Goal: Information Seeking & Learning: Learn about a topic

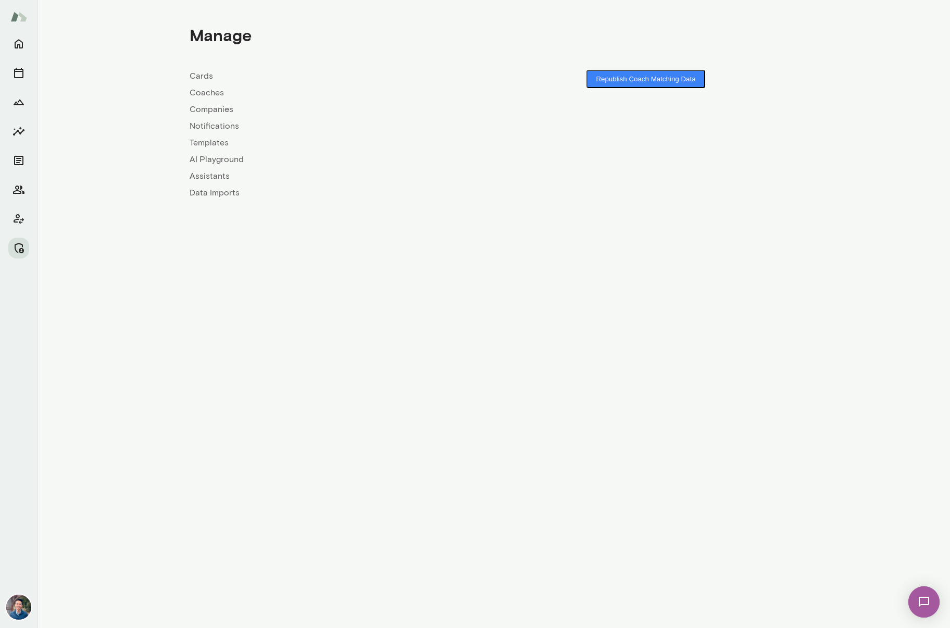
click at [204, 110] on link "Companies" at bounding box center [342, 109] width 304 height 13
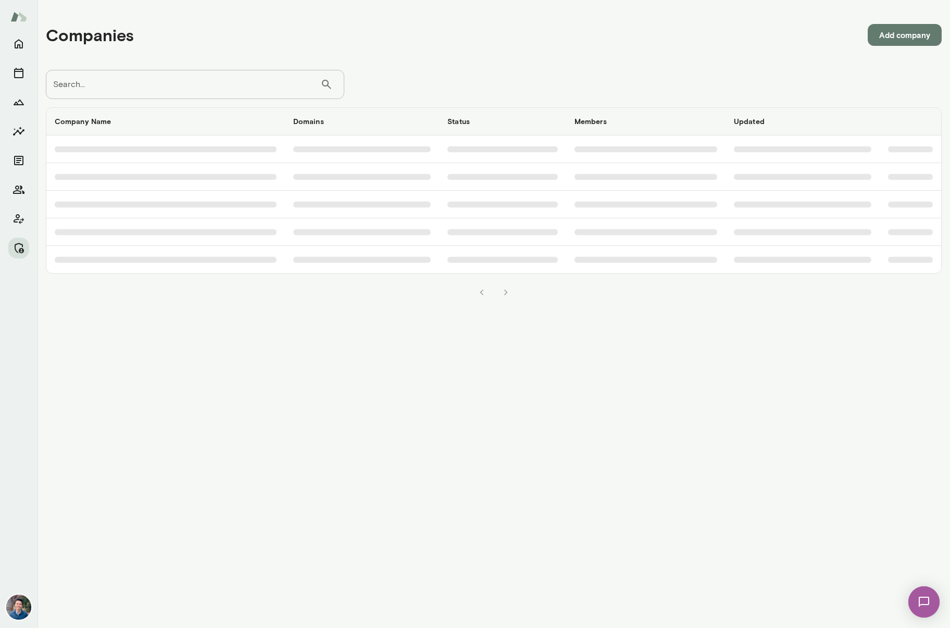
click at [165, 86] on input "Search..." at bounding box center [183, 84] width 275 height 29
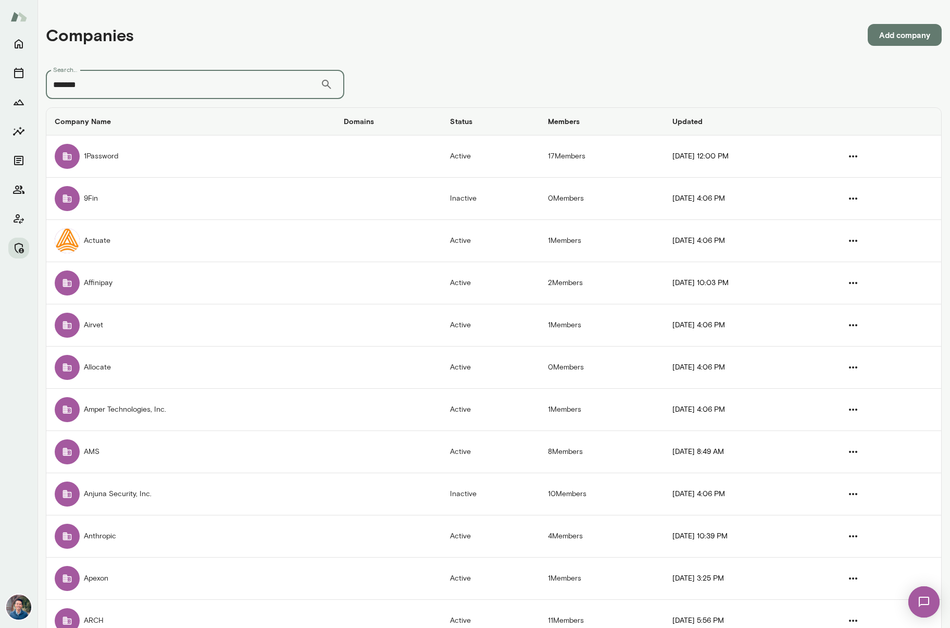
type input "*******"
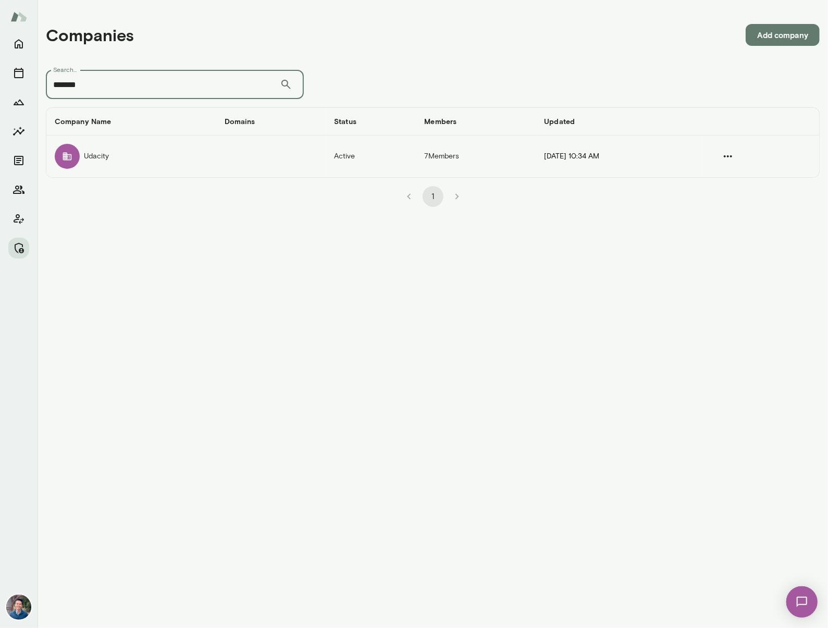
click at [141, 164] on td "Udacity" at bounding box center [131, 156] width 170 height 42
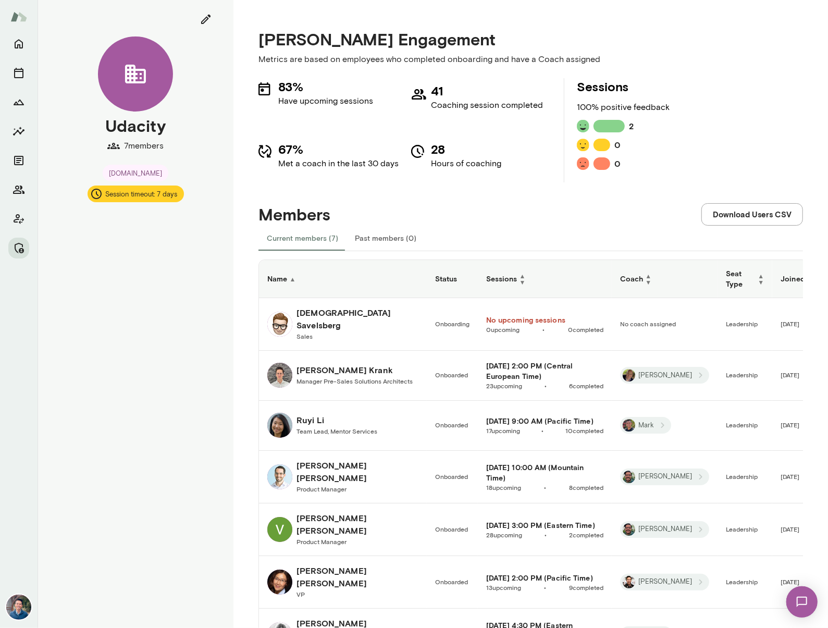
scroll to position [61, 0]
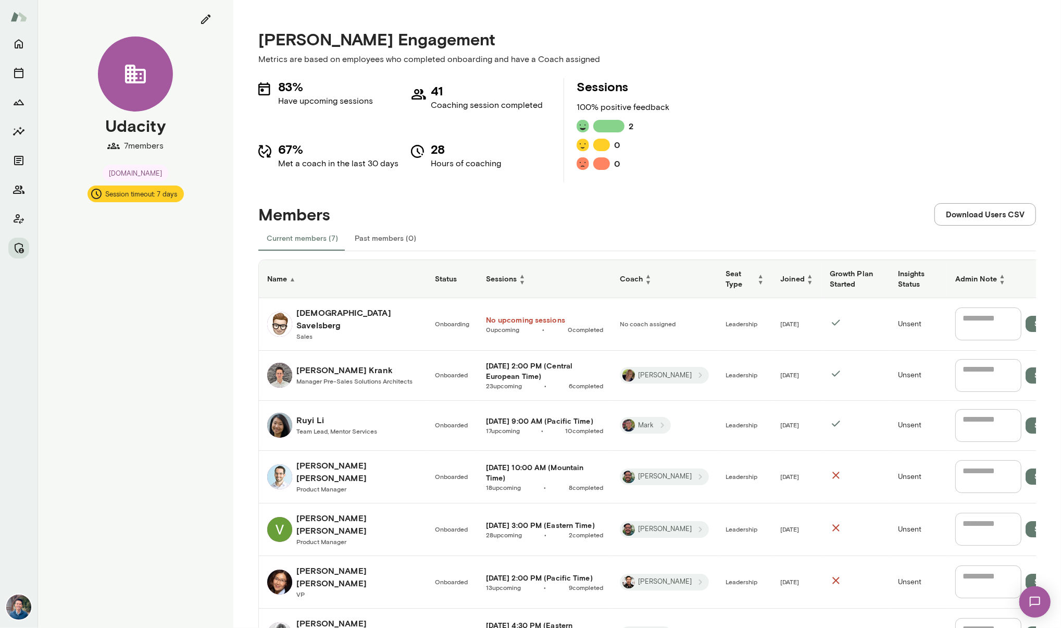
scroll to position [61, 0]
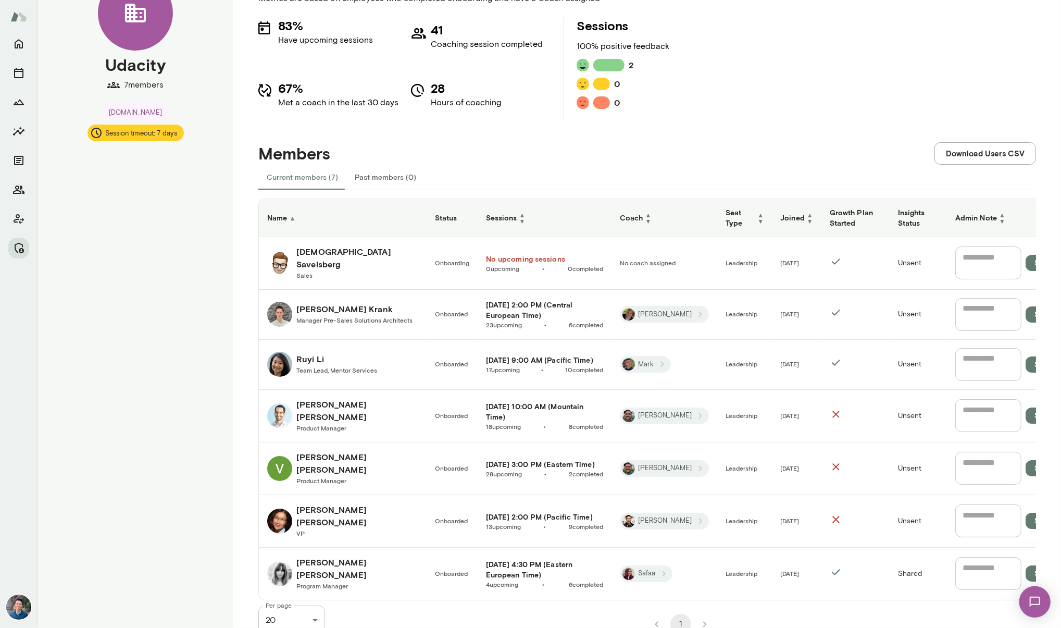
click at [366, 316] on span "Manager Pre-Sales Solutions Architects" at bounding box center [354, 319] width 116 height 7
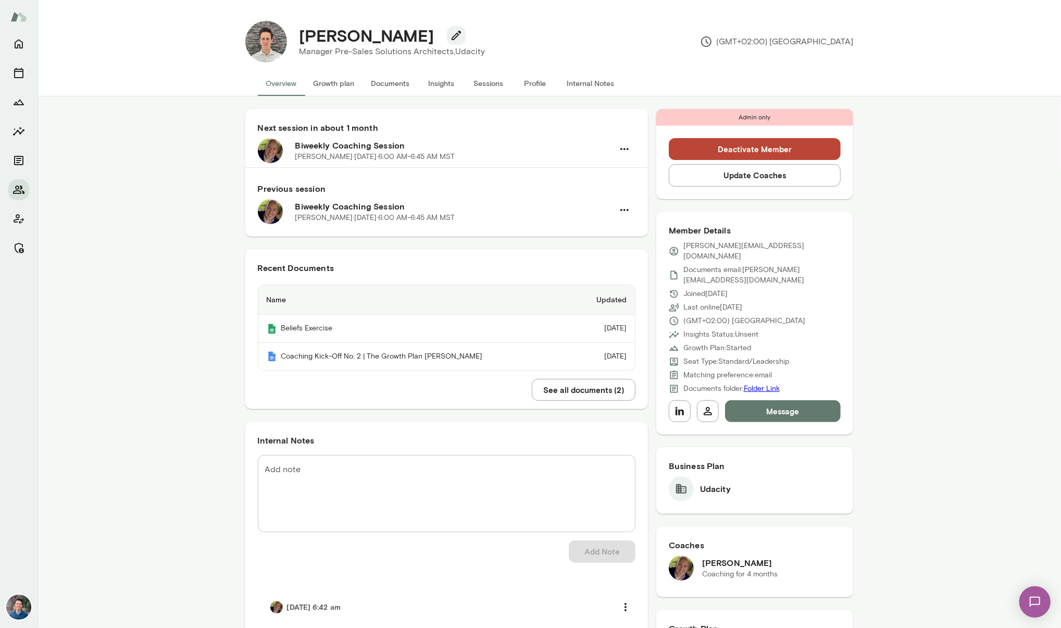
click at [495, 88] on button "Sessions" at bounding box center [488, 83] width 47 height 25
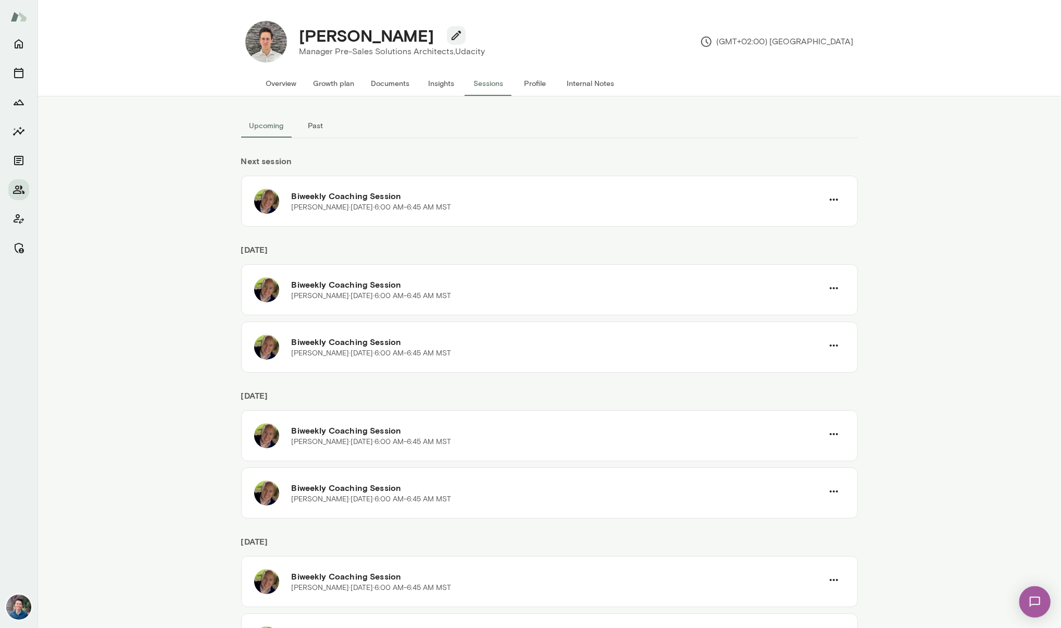
click at [316, 127] on button "Past" at bounding box center [315, 125] width 47 height 25
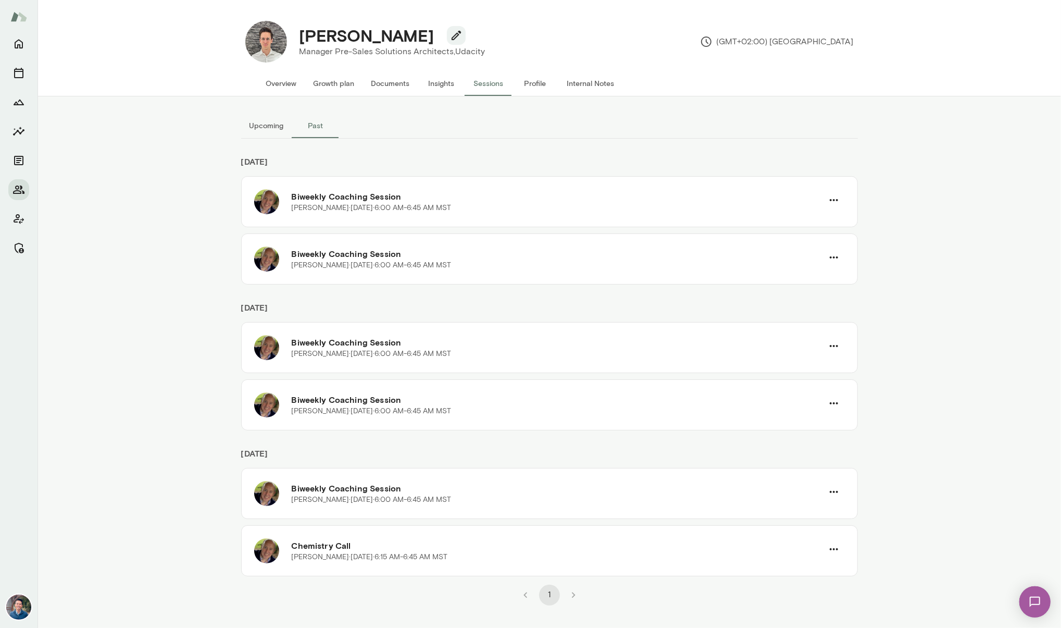
click at [287, 84] on button "Overview" at bounding box center [281, 83] width 47 height 25
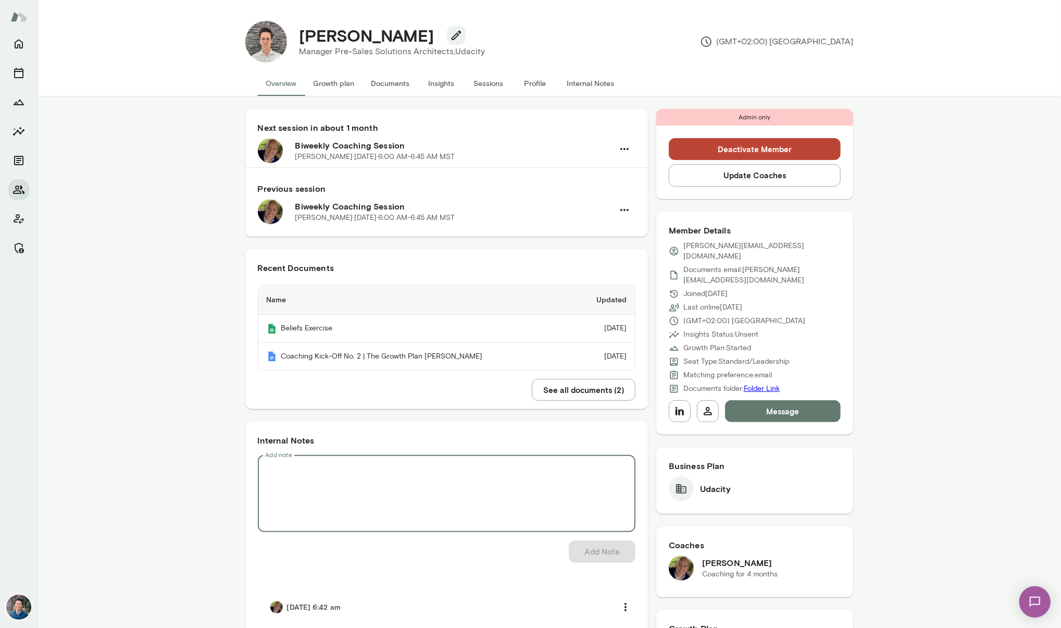
click at [429, 487] on textarea "Add note" at bounding box center [446, 494] width 363 height 60
type textarea "**********"
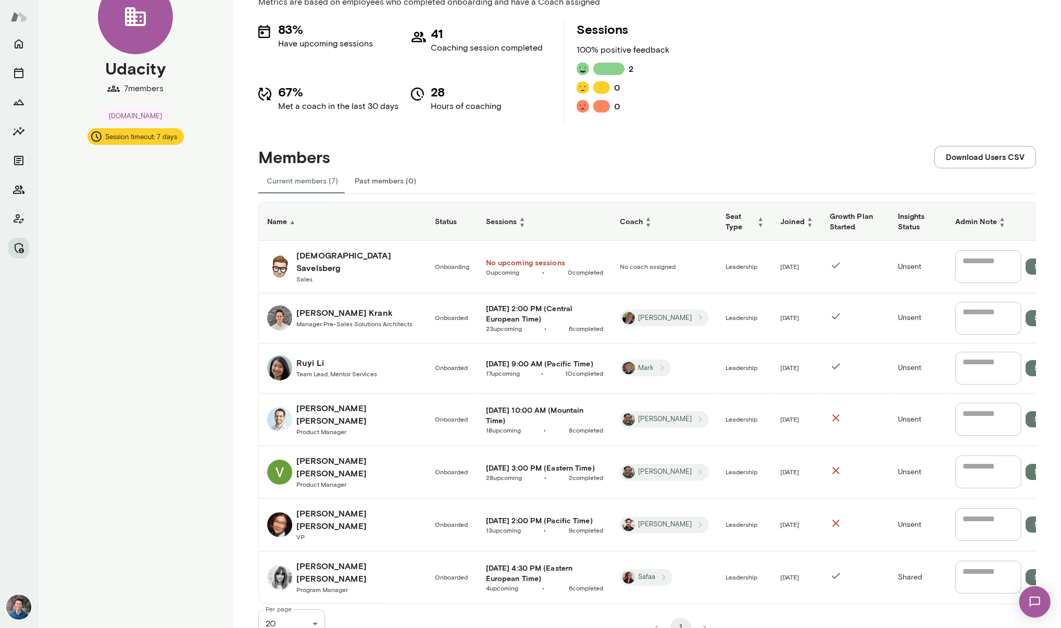
scroll to position [61, 0]
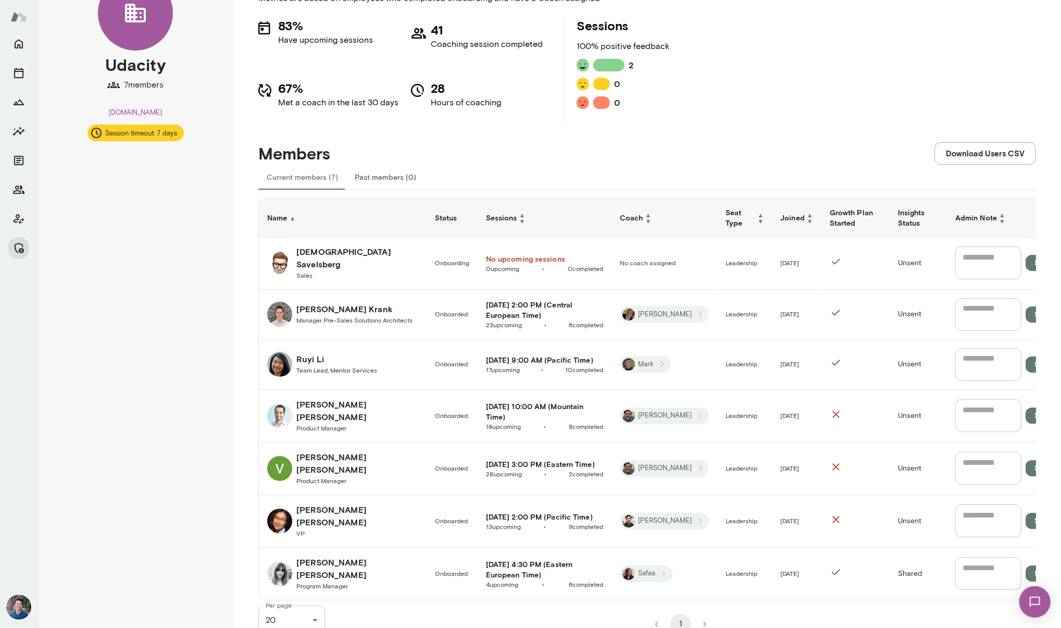
click at [320, 457] on h6 "Varnit Grewal" at bounding box center [357, 463] width 122 height 25
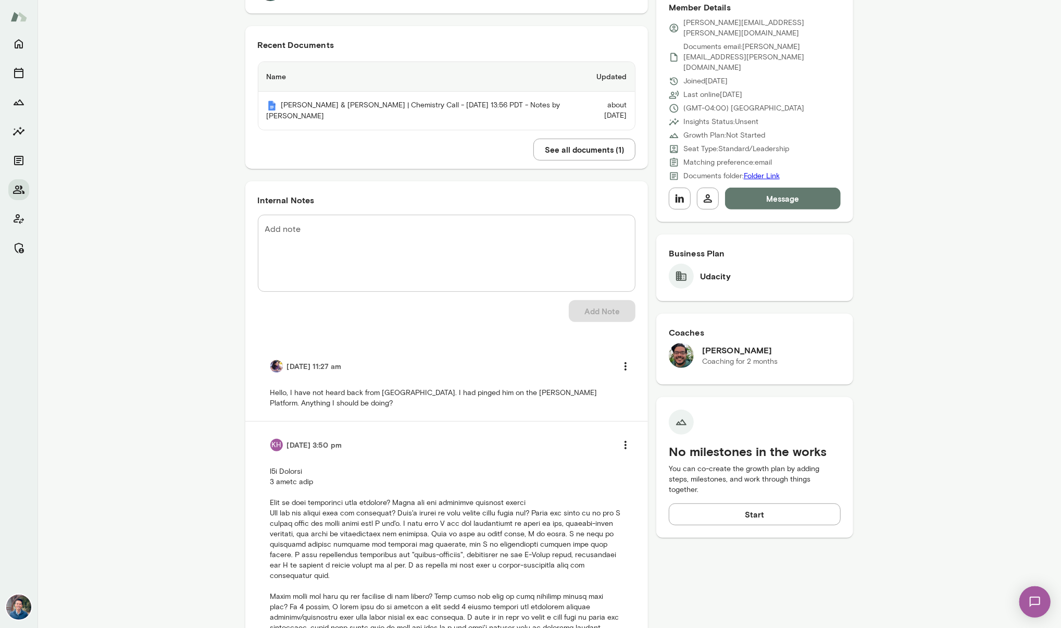
scroll to position [234, 0]
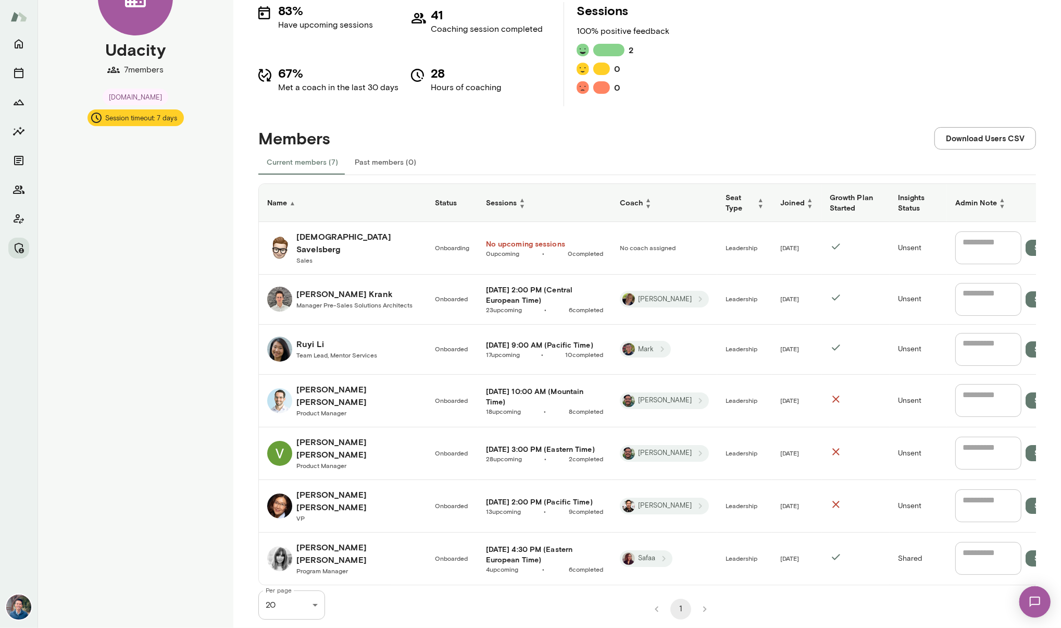
scroll to position [61, 0]
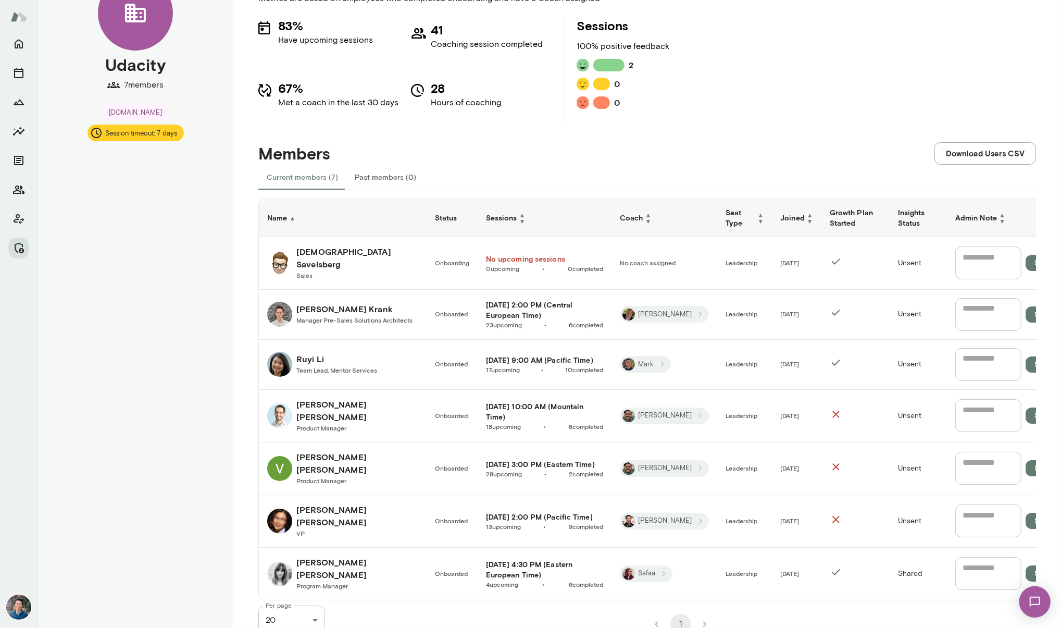
click at [353, 454] on link "Varnit Grewal Product Manager" at bounding box center [342, 468] width 151 height 35
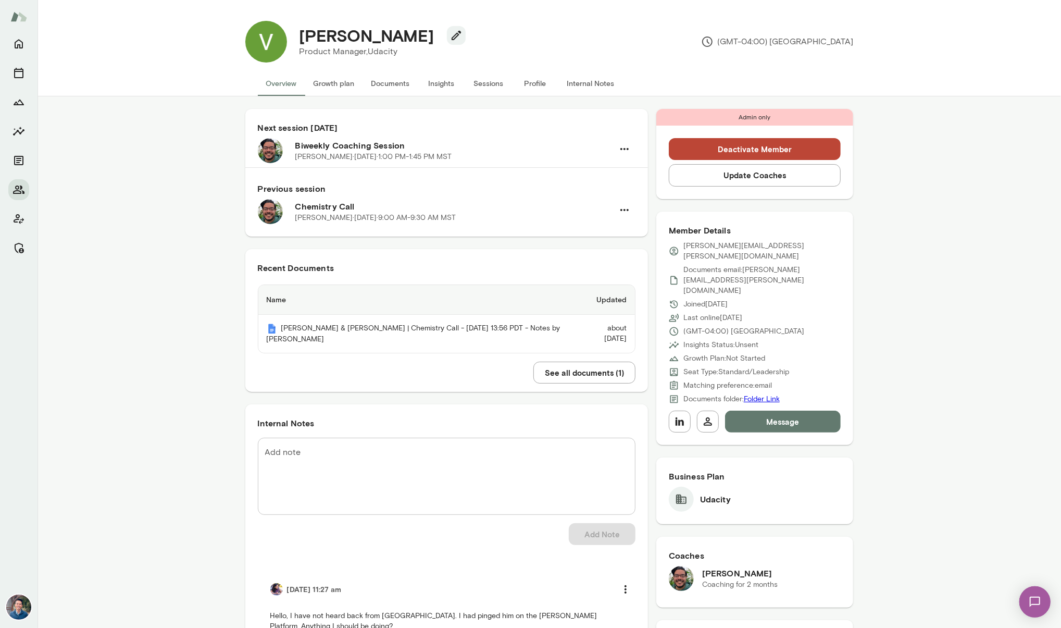
click at [152, 265] on div "Next session in 12 days Biweekly Coaching Session Mike Valdez Landeros · Tue, S…" at bounding box center [550, 598] width 1024 height 1005
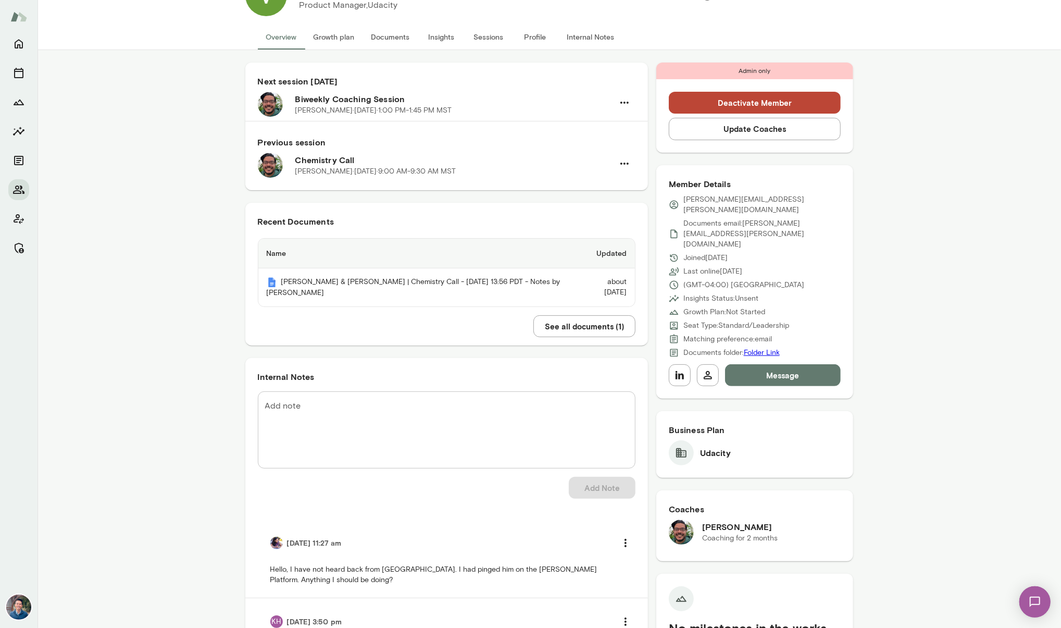
scroll to position [48, 0]
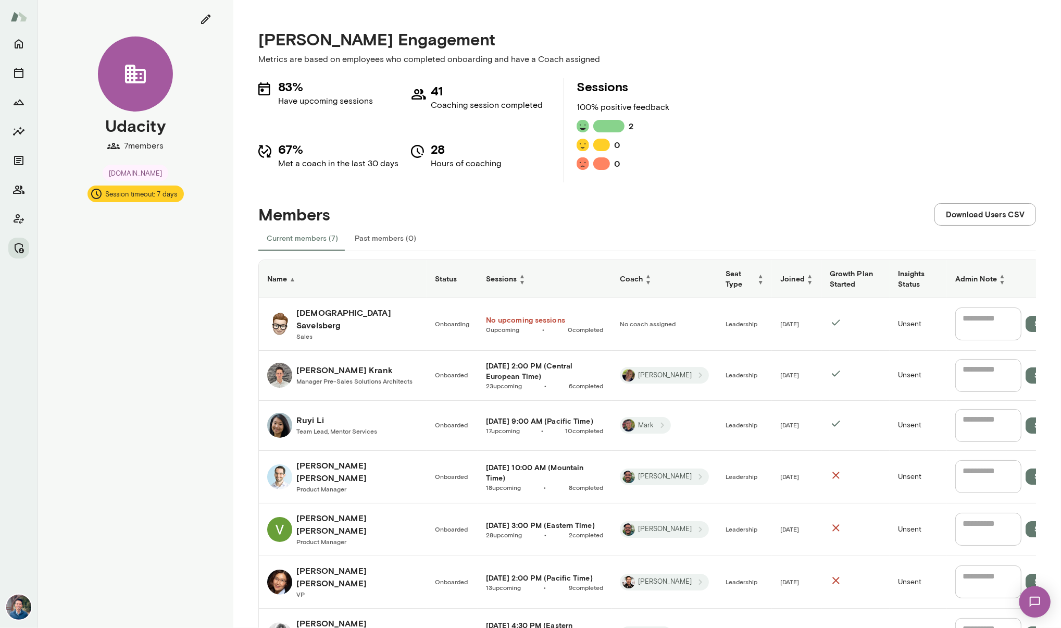
scroll to position [61, 0]
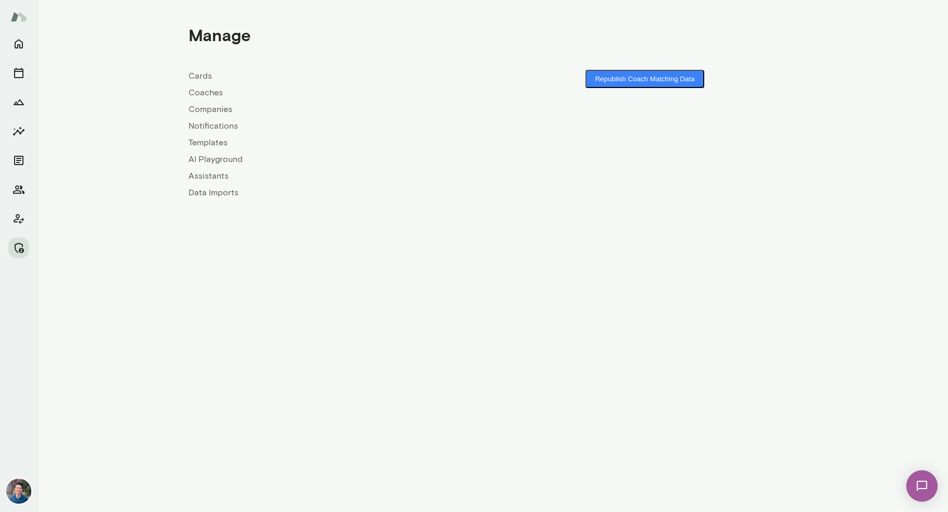
click at [219, 110] on link "Companies" at bounding box center [341, 109] width 304 height 13
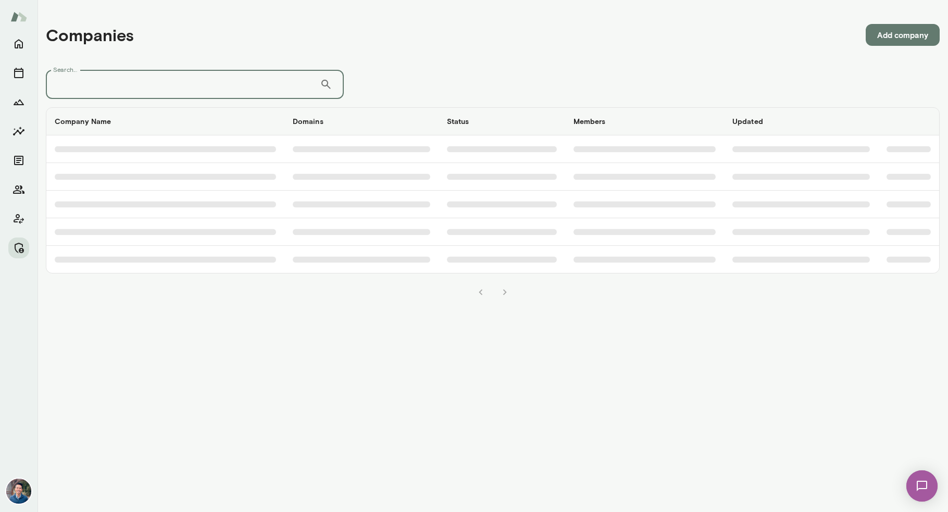
click at [230, 73] on input "Search..." at bounding box center [183, 84] width 274 height 29
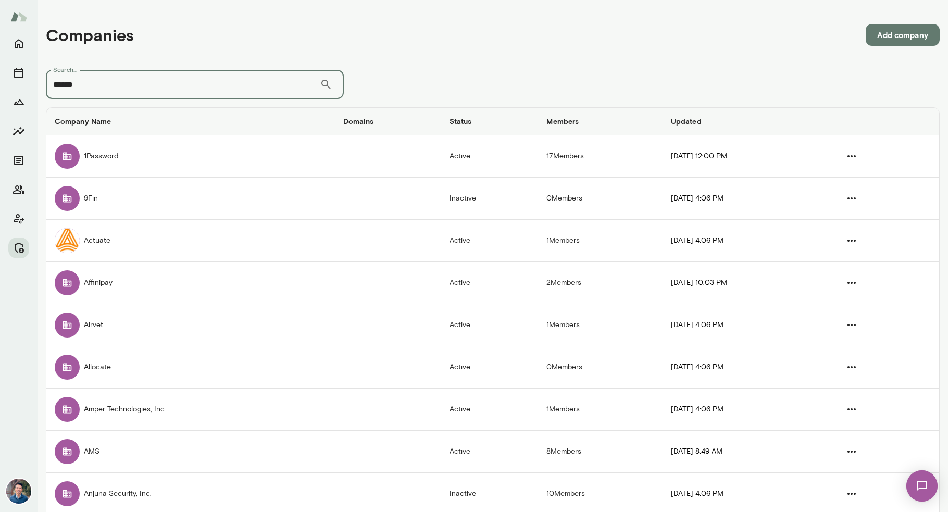
type input "******"
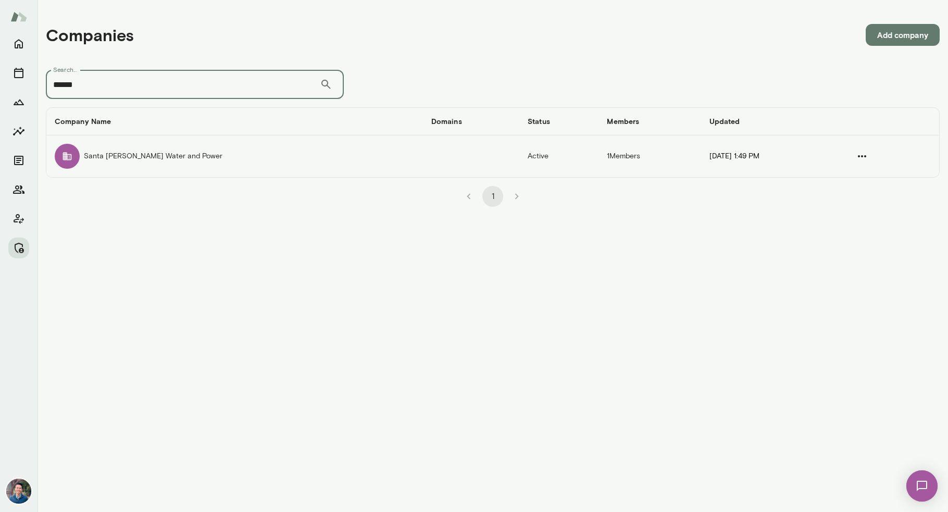
click at [164, 160] on td "Santa Clara Water and Power" at bounding box center [234, 156] width 377 height 42
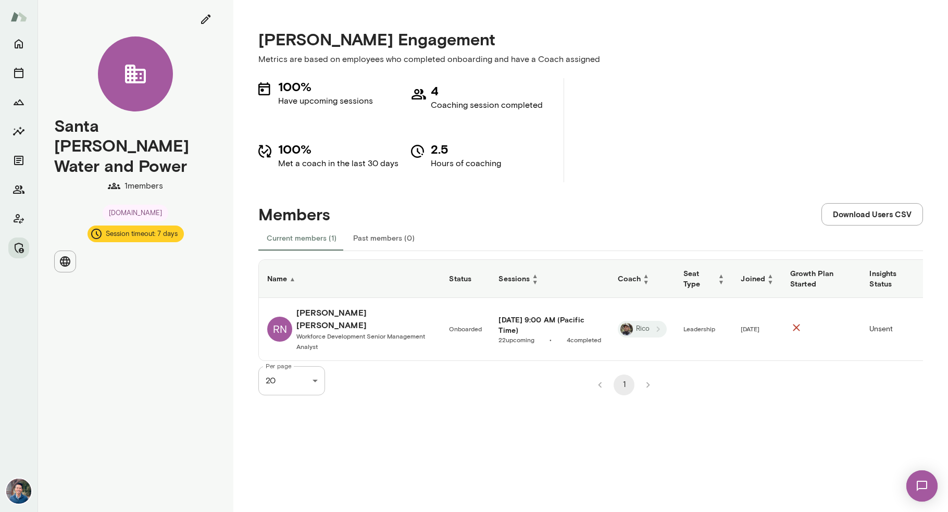
click at [380, 332] on span "Workforce Development Senior Management Analyst" at bounding box center [360, 341] width 129 height 18
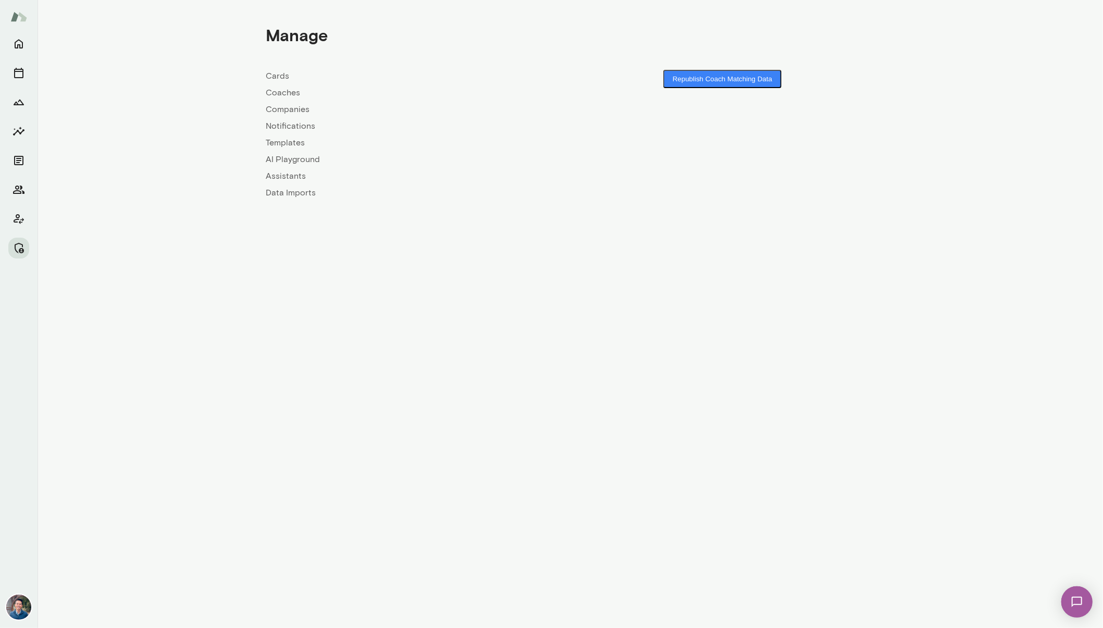
click at [274, 109] on link "Companies" at bounding box center [418, 109] width 304 height 13
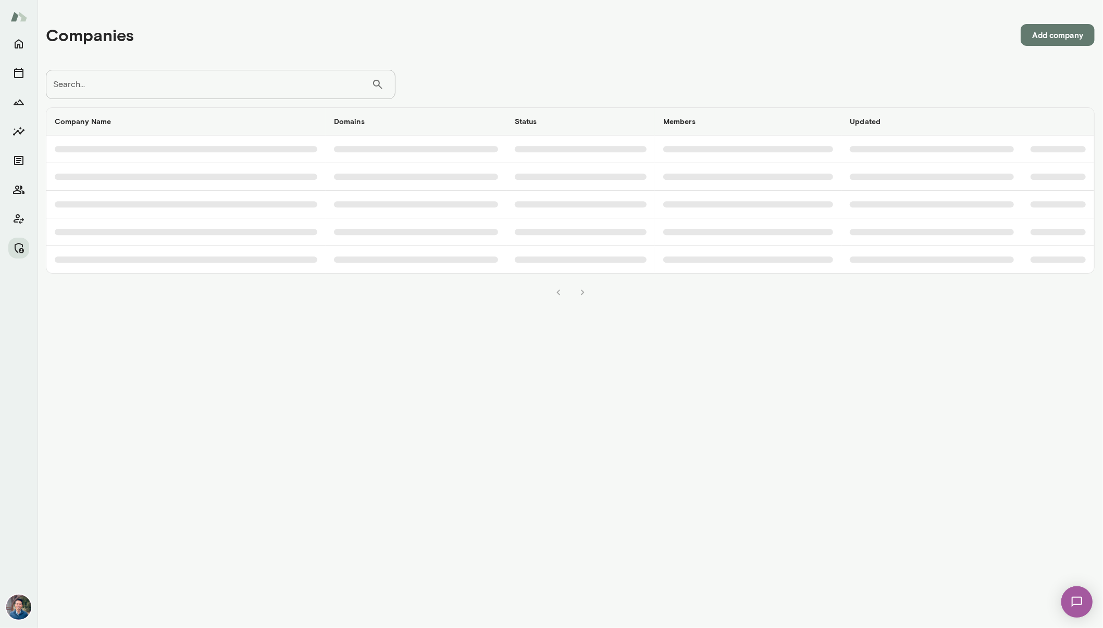
click at [194, 86] on input "Search..." at bounding box center [209, 84] width 326 height 29
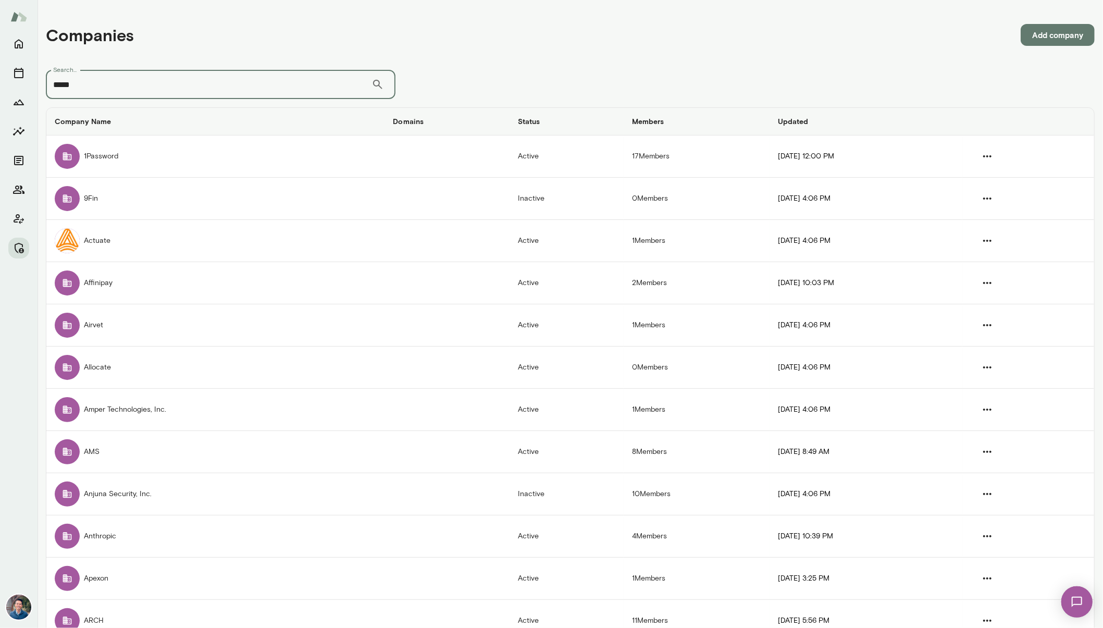
type input "*****"
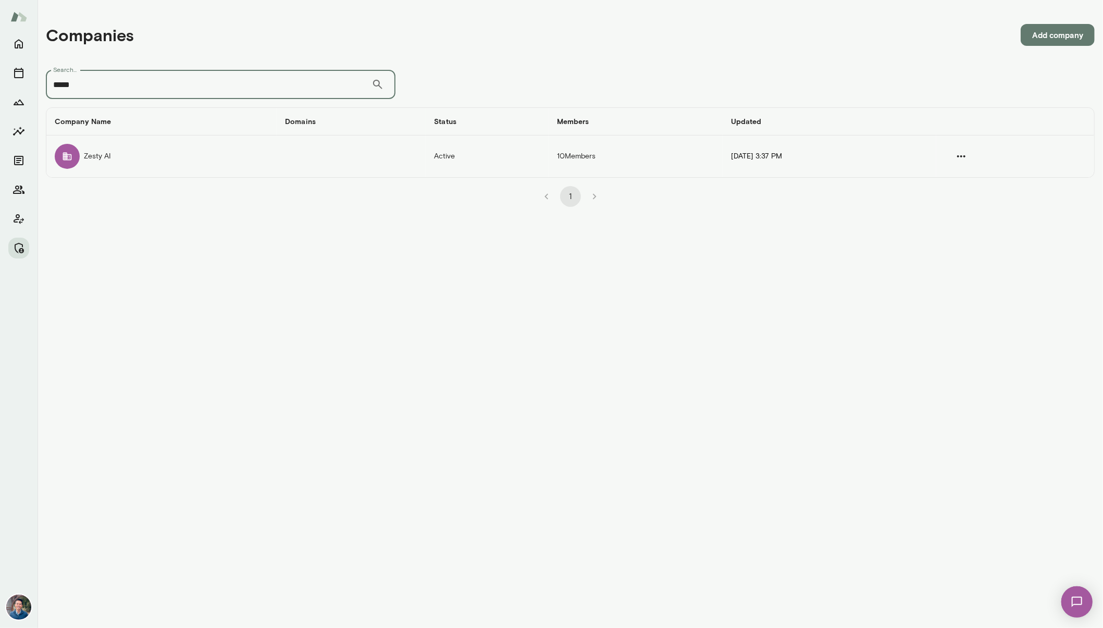
click at [190, 144] on td "Zesty AI" at bounding box center [161, 156] width 230 height 42
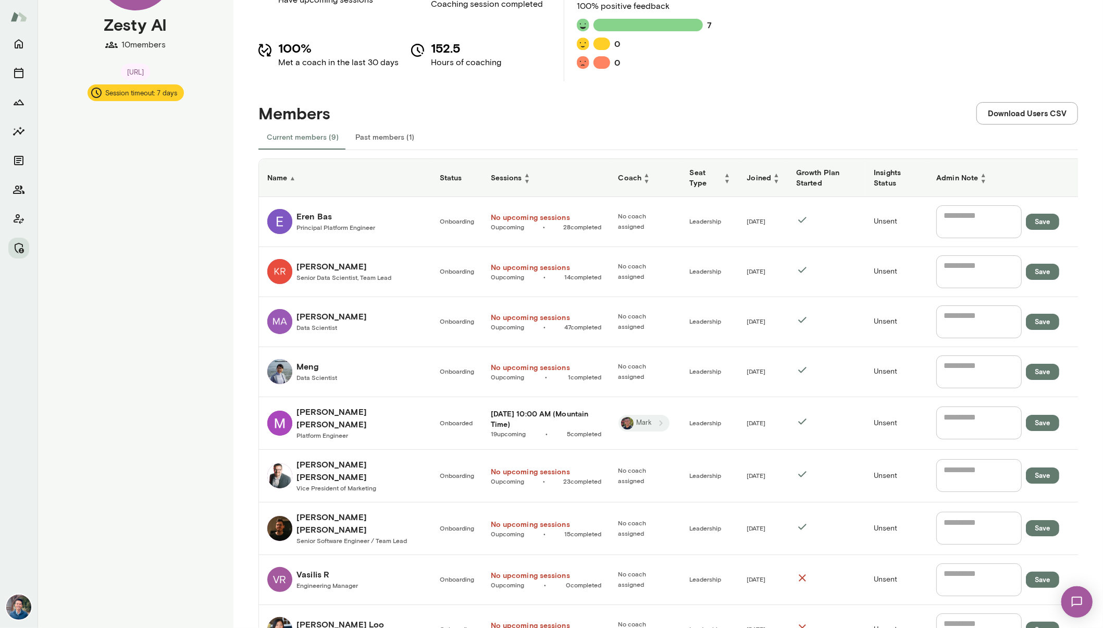
scroll to position [160, 0]
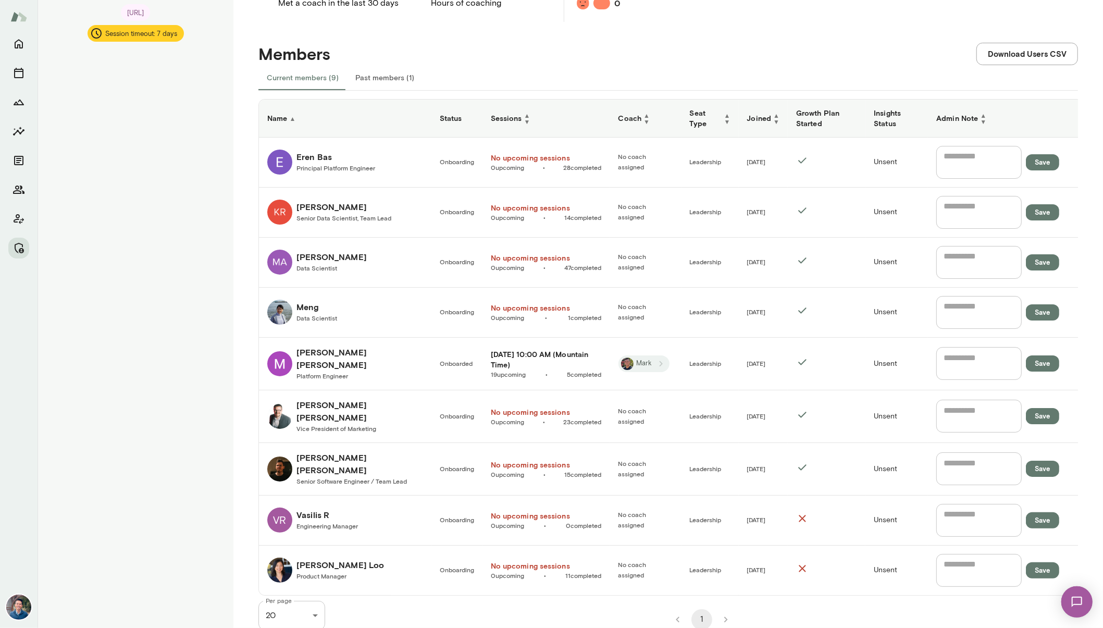
click at [391, 360] on link "[PERSON_NAME] Platform Engineer" at bounding box center [345, 363] width 156 height 35
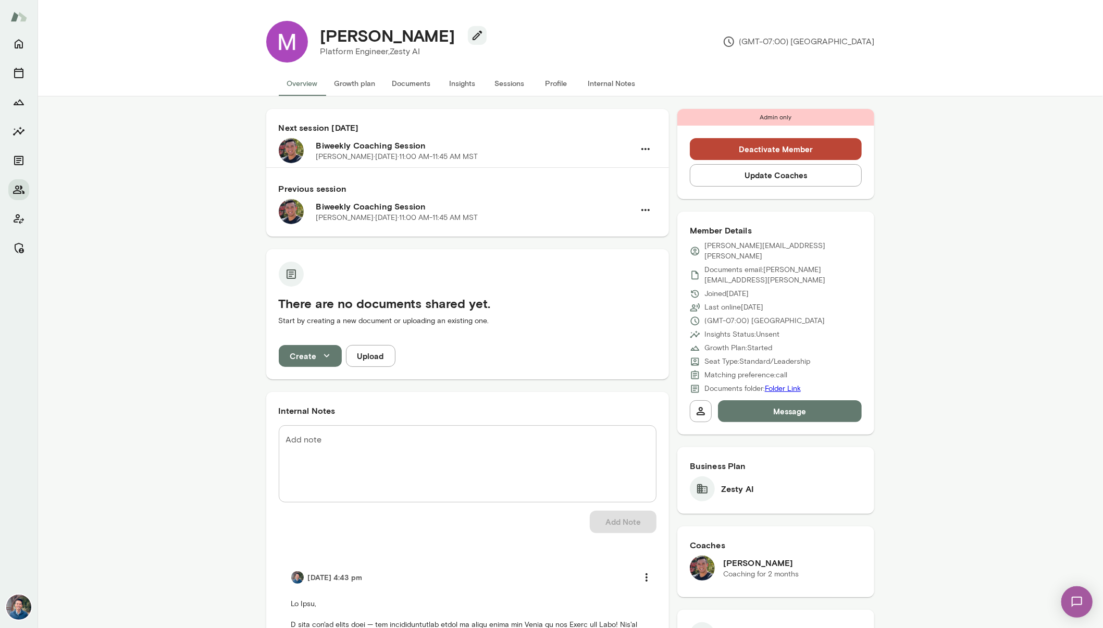
click at [515, 80] on button "Sessions" at bounding box center [509, 83] width 47 height 25
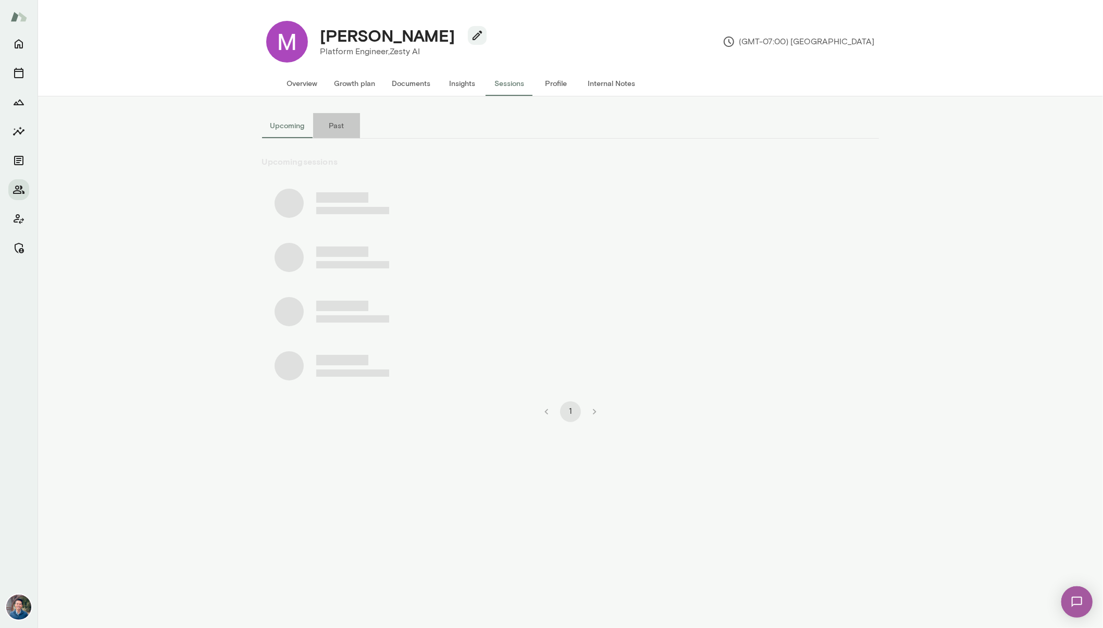
click at [328, 131] on button "Past" at bounding box center [336, 125] width 47 height 25
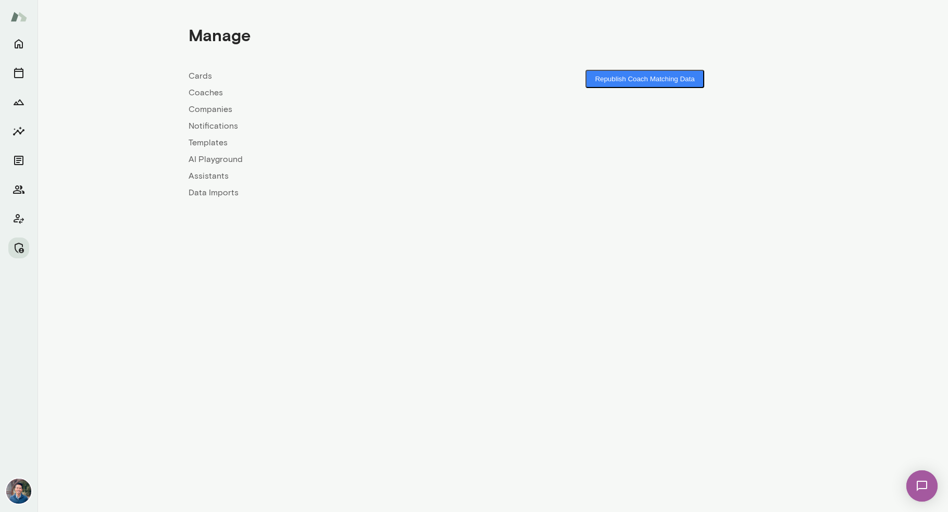
click at [205, 107] on link "Companies" at bounding box center [341, 109] width 304 height 13
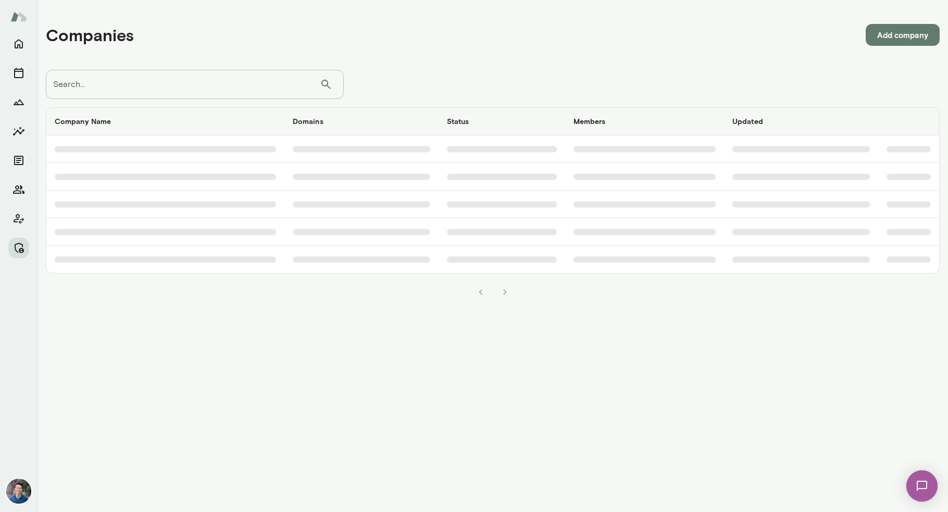
click at [209, 88] on input "Search..." at bounding box center [183, 84] width 274 height 29
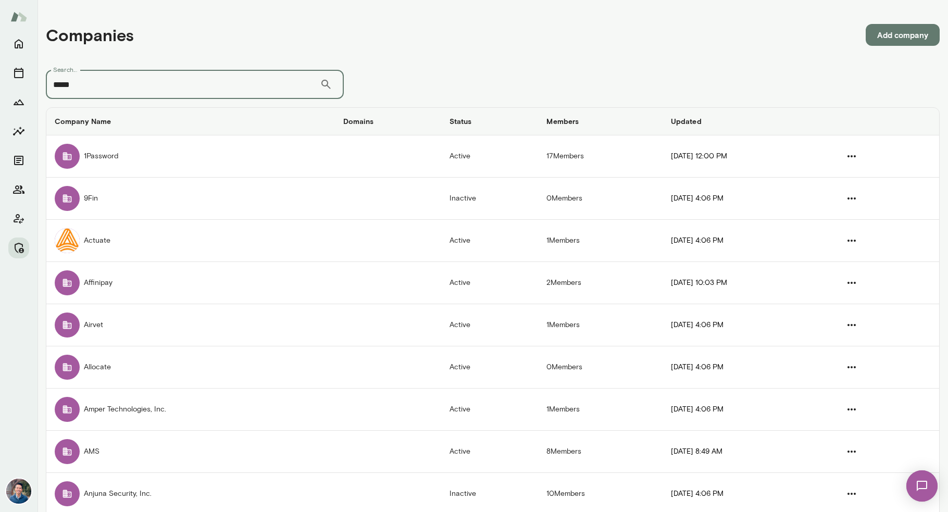
type input "*****"
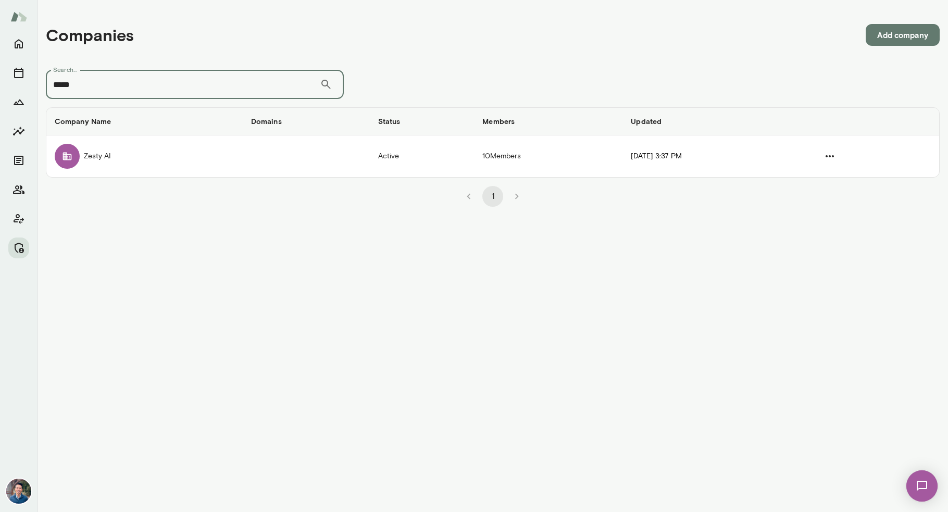
click at [243, 152] on td "companies table" at bounding box center [306, 156] width 127 height 42
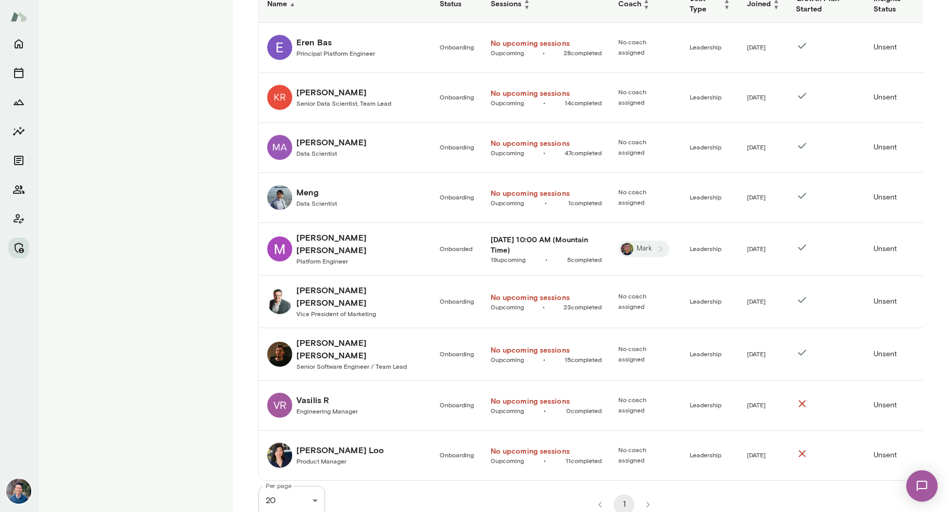
drag, startPoint x: 802, startPoint y: 250, endPoint x: 580, endPoint y: 228, distance: 222.4
click at [801, 249] on td "companies table" at bounding box center [827, 249] width 78 height 53
click at [329, 240] on h6 "Michael Merski" at bounding box center [359, 243] width 127 height 25
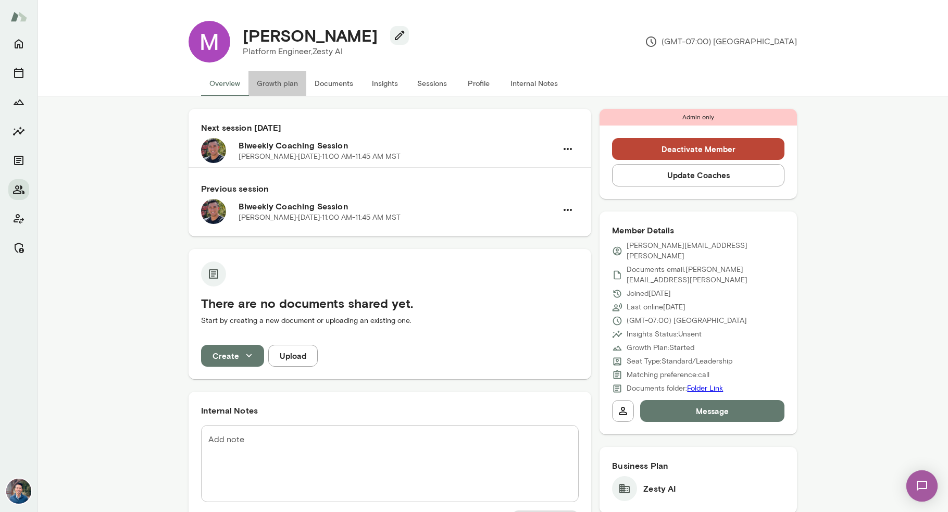
click at [295, 86] on button "Growth plan" at bounding box center [277, 83] width 58 height 25
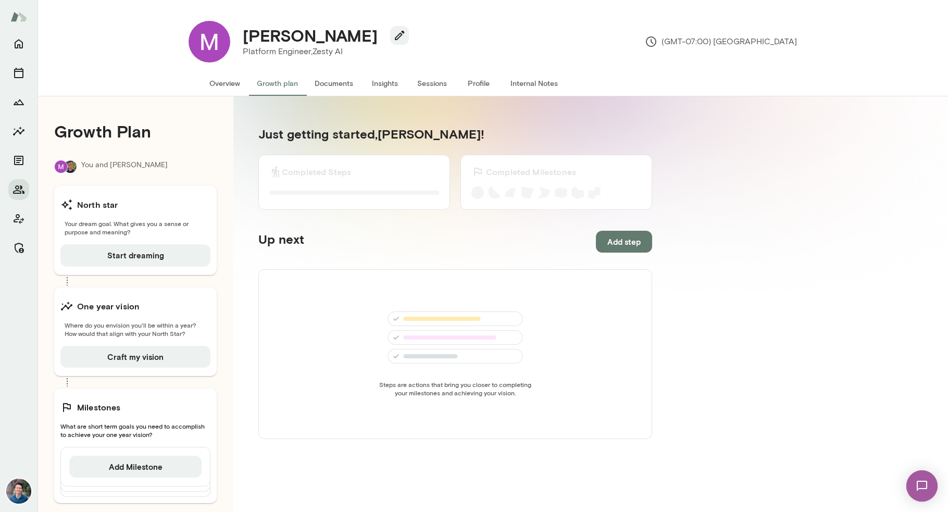
click at [186, 309] on div "One year vision" at bounding box center [135, 306] width 150 height 21
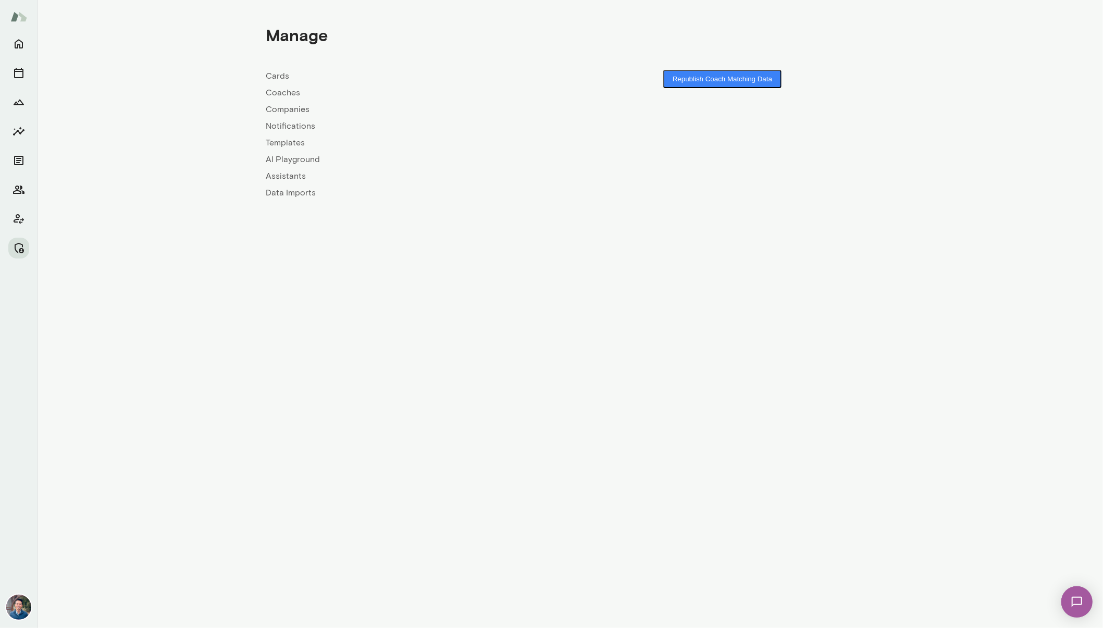
click at [298, 107] on link "Companies" at bounding box center [418, 109] width 304 height 13
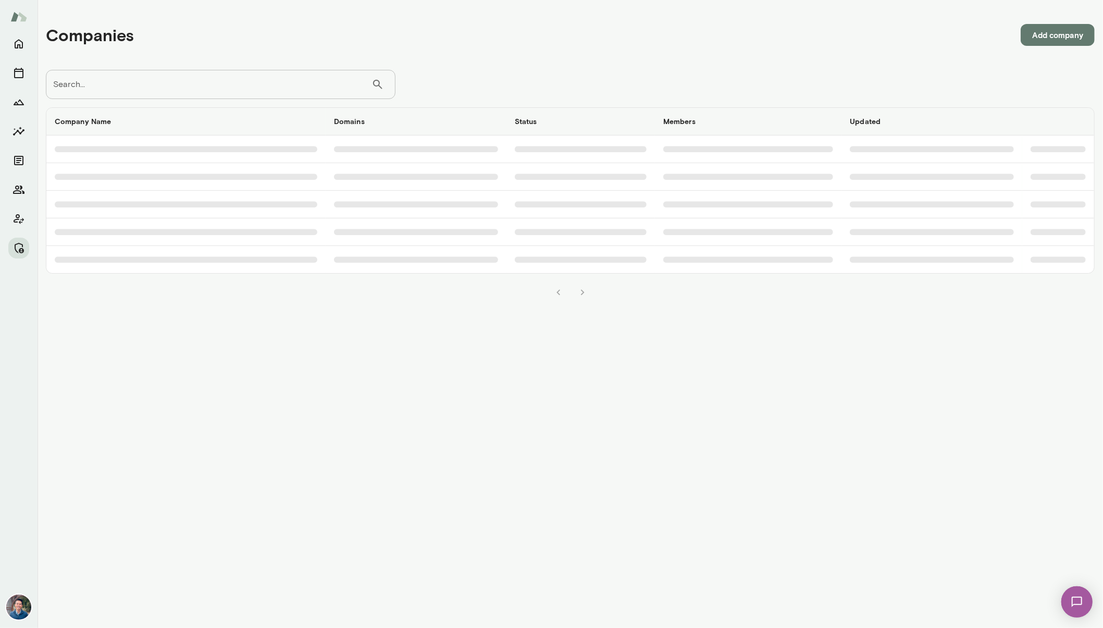
click at [280, 88] on input "Search..." at bounding box center [209, 84] width 326 height 29
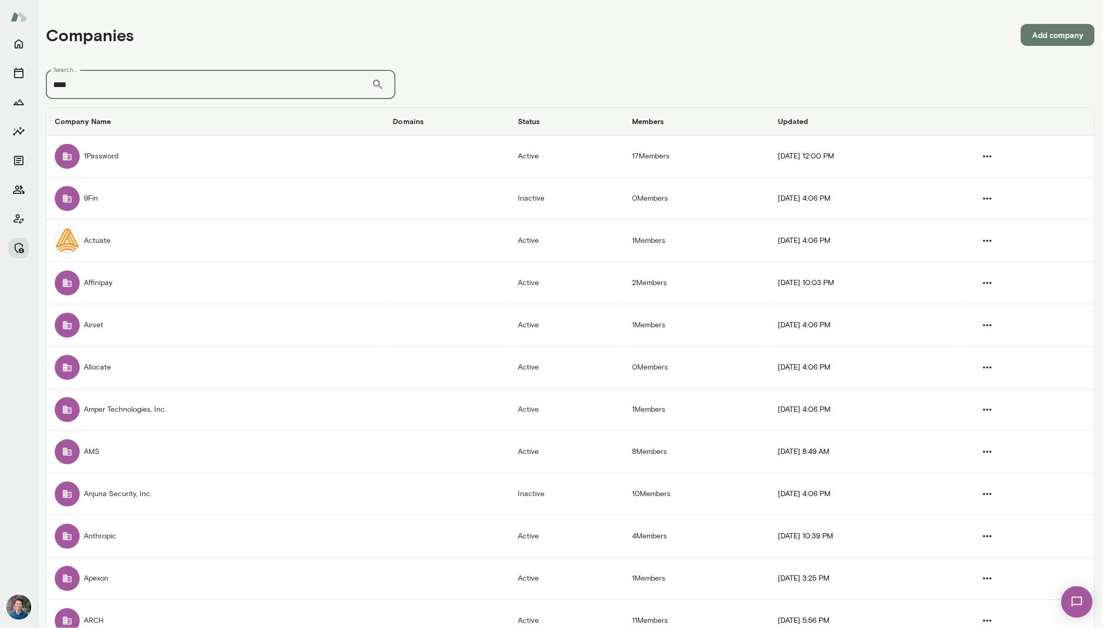
type input "****"
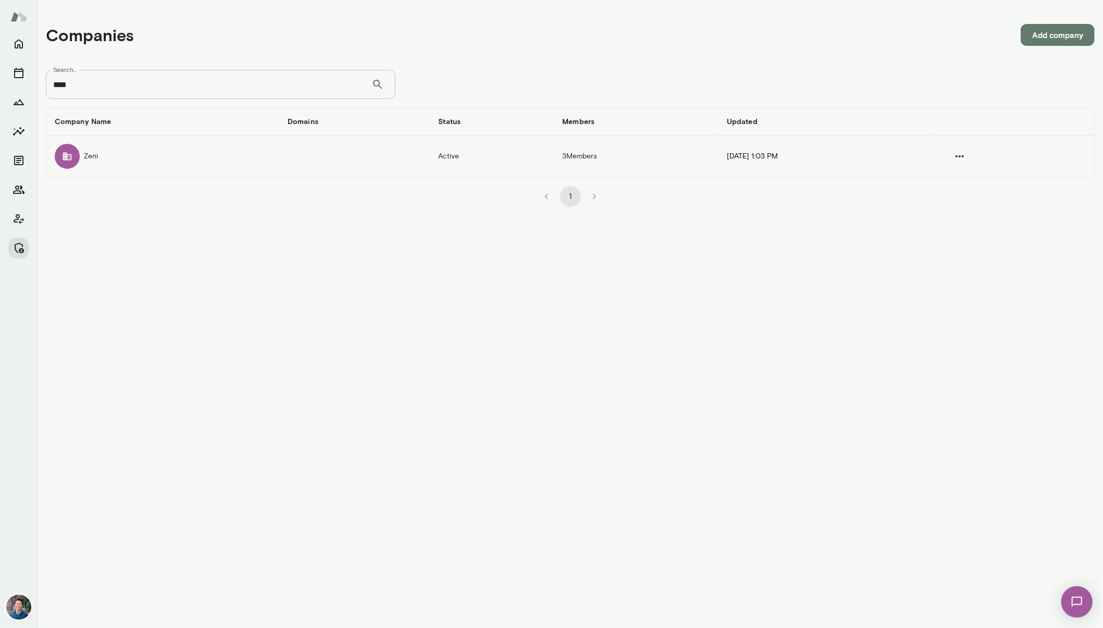
click at [219, 159] on td "Zeni" at bounding box center [162, 156] width 233 height 42
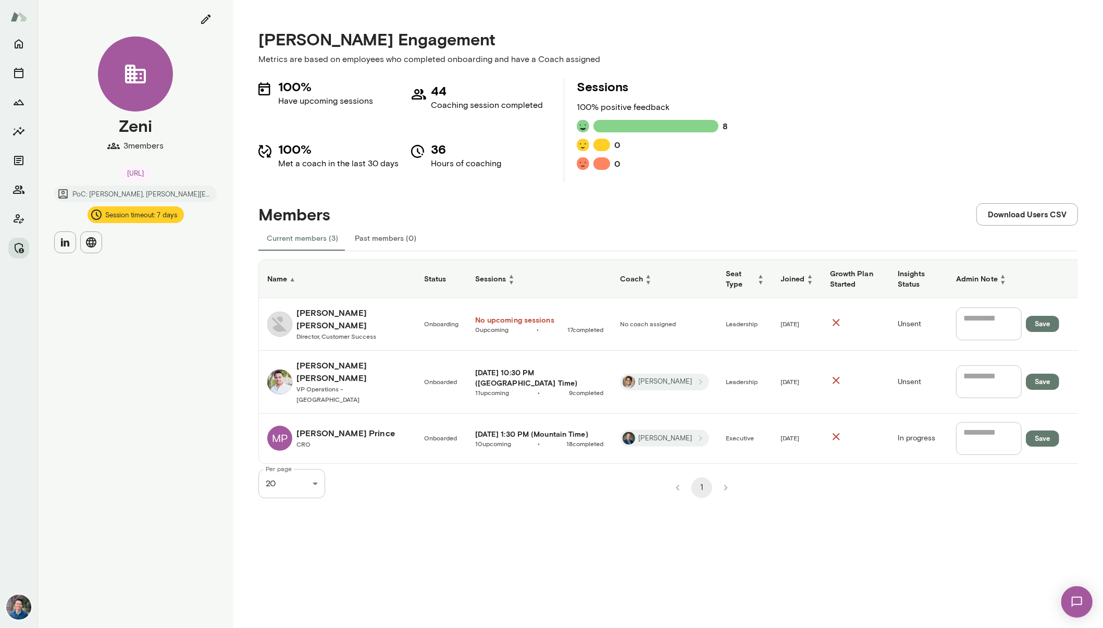
click at [313, 427] on h6 "Megan Prince" at bounding box center [345, 433] width 98 height 13
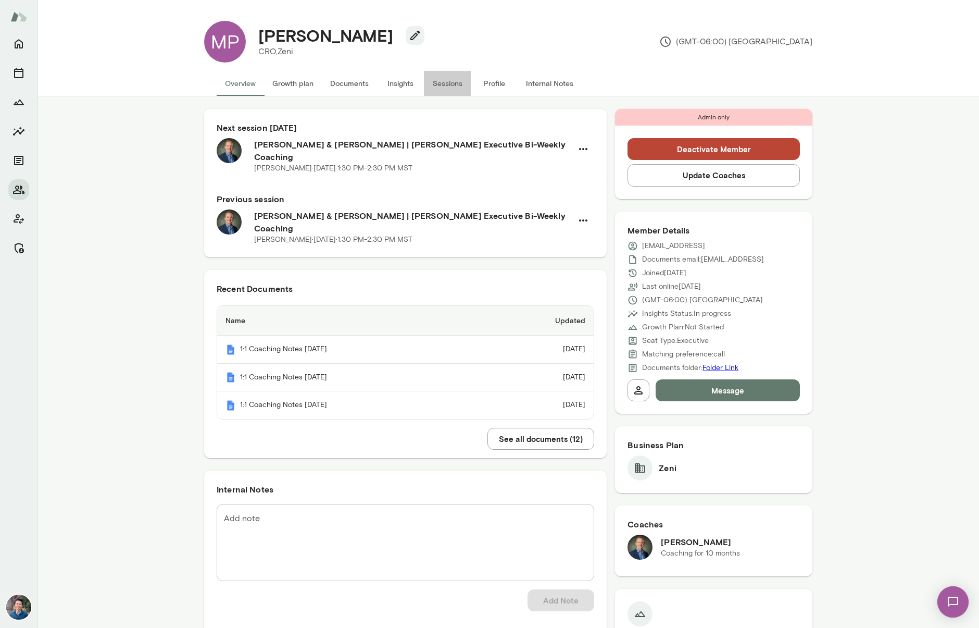
click at [449, 89] on button "Sessions" at bounding box center [447, 83] width 47 height 25
